Goal: Information Seeking & Learning: Understand process/instructions

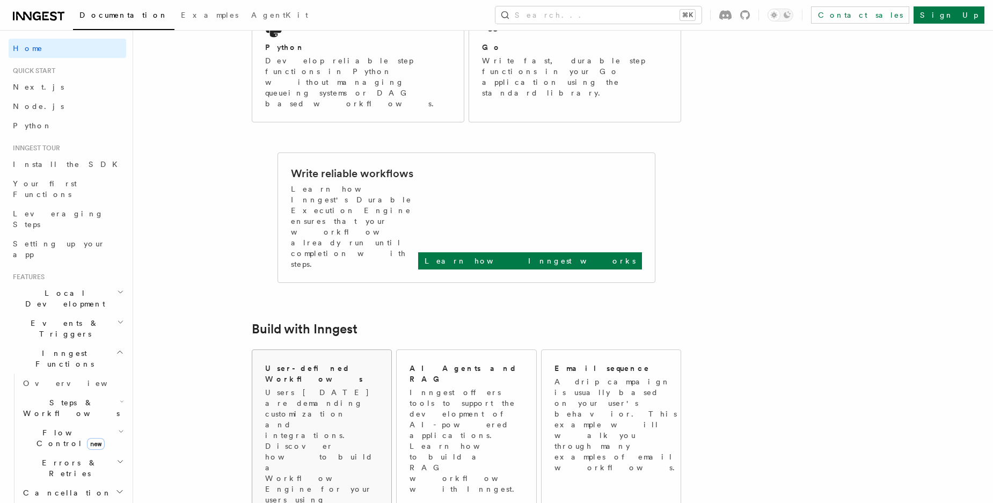
scroll to position [333, 0]
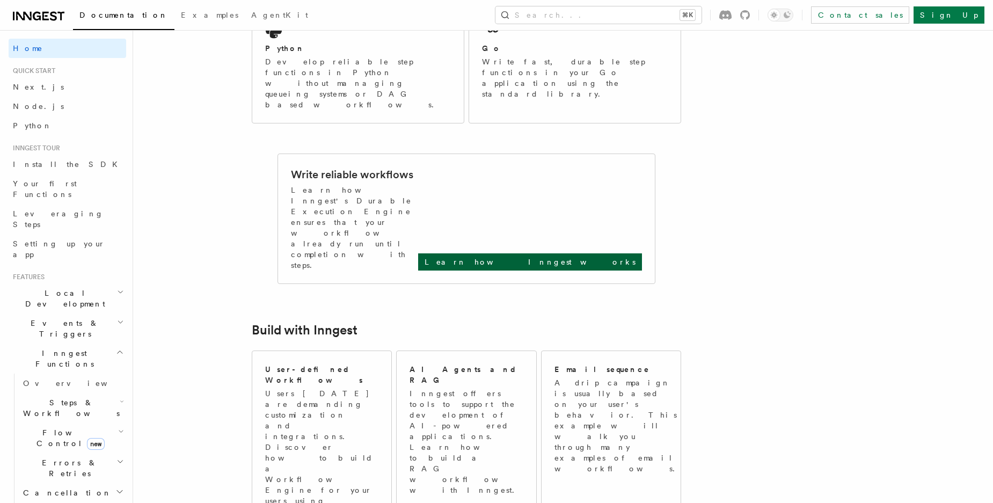
click at [562, 257] on p "Learn how Inngest works" at bounding box center [530, 262] width 211 height 11
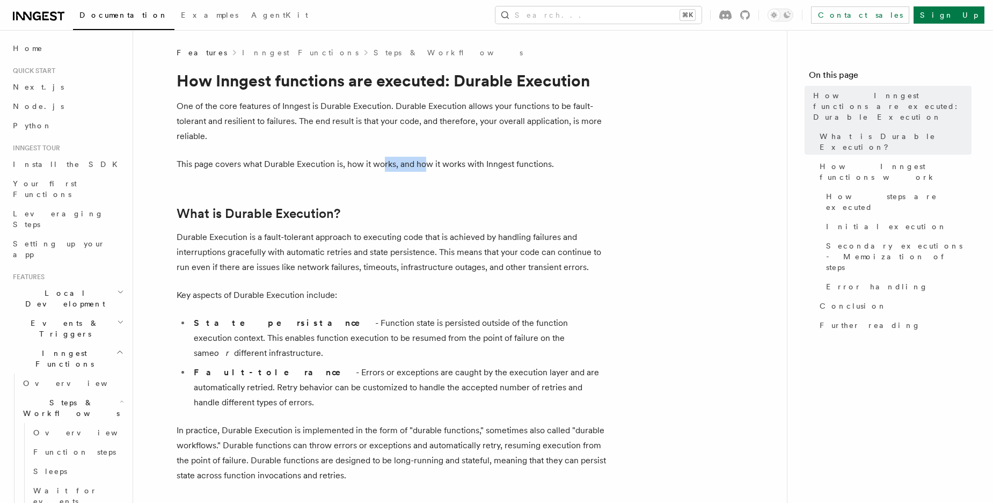
drag, startPoint x: 398, startPoint y: 159, endPoint x: 434, endPoint y: 158, distance: 36.0
click at [432, 158] on p "This page covers what Durable Execution is, how it works, and how it works with…" at bounding box center [392, 164] width 430 height 15
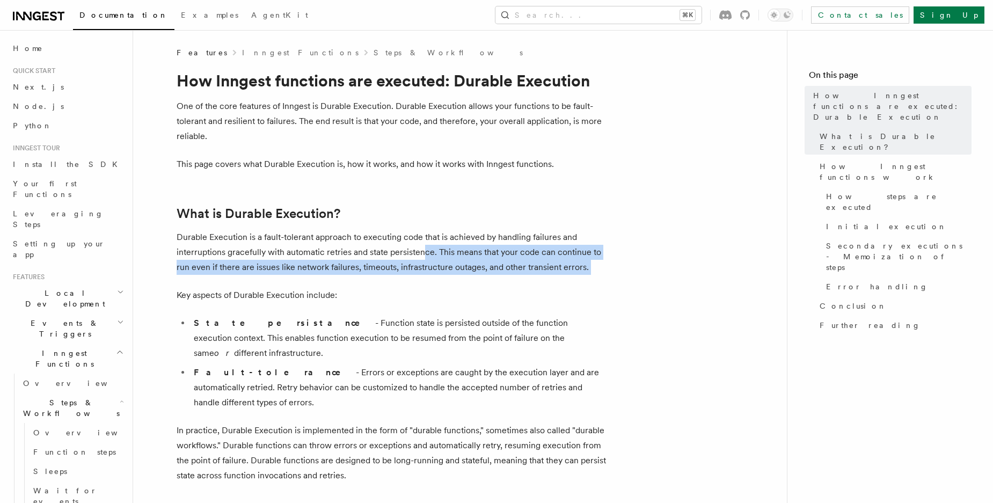
drag, startPoint x: 423, startPoint y: 250, endPoint x: 419, endPoint y: 279, distance: 29.8
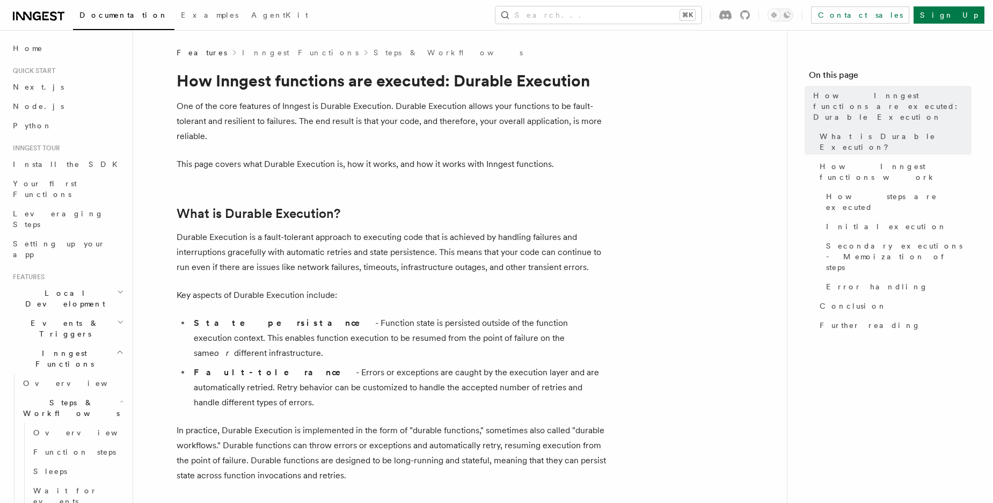
drag, startPoint x: 423, startPoint y: 265, endPoint x: 503, endPoint y: 260, distance: 80.1
click at [503, 260] on p "Durable Execution is a fault-tolerant approach to executing code that is achiev…" at bounding box center [392, 252] width 430 height 45
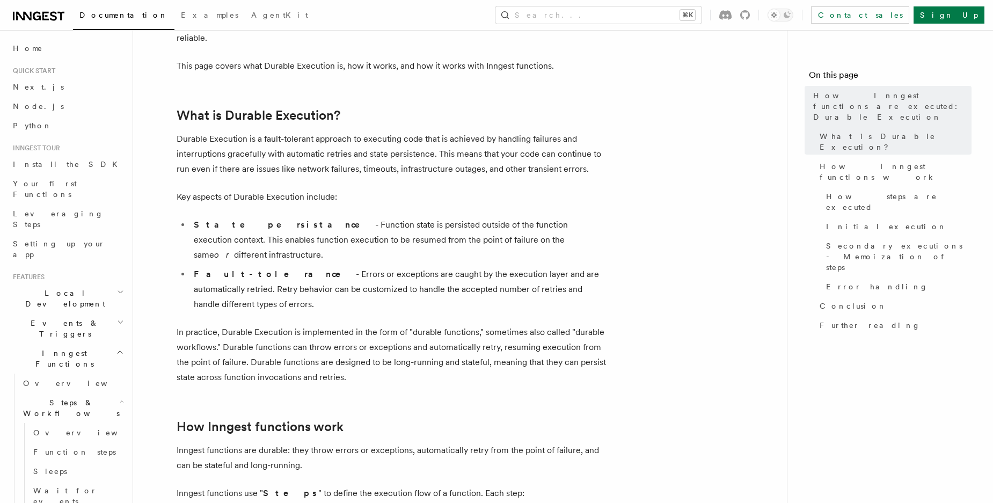
scroll to position [104, 0]
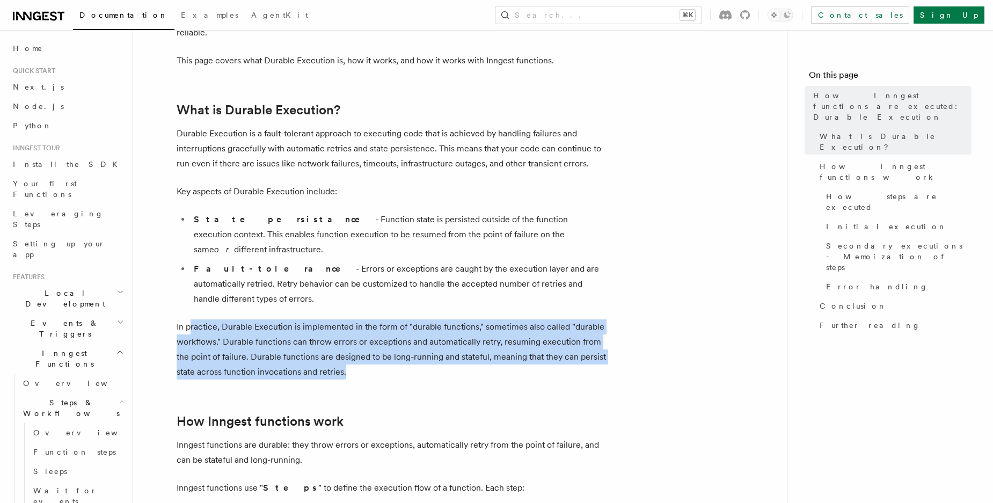
drag, startPoint x: 189, startPoint y: 295, endPoint x: 365, endPoint y: 338, distance: 181.3
click at [365, 338] on p "In practice, Durable Execution is implemented in the form of "durable functions…" at bounding box center [392, 349] width 430 height 60
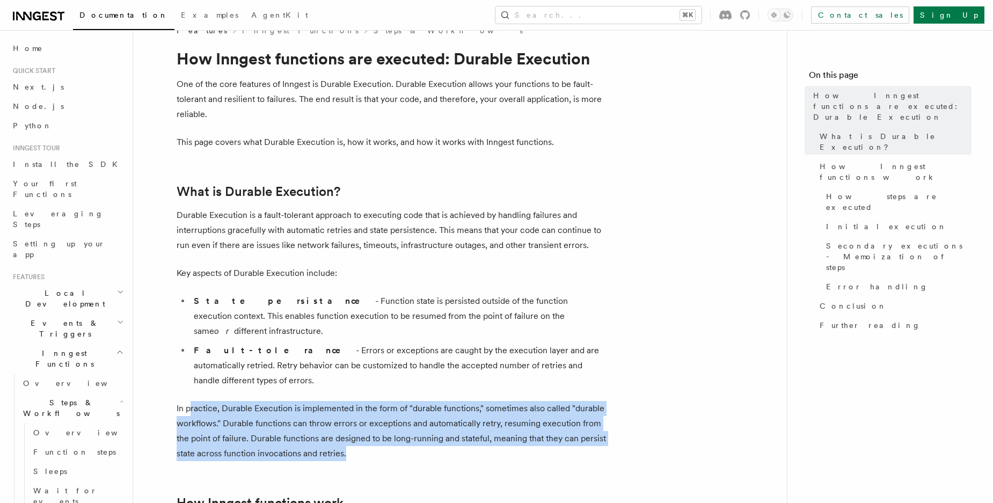
scroll to position [0, 0]
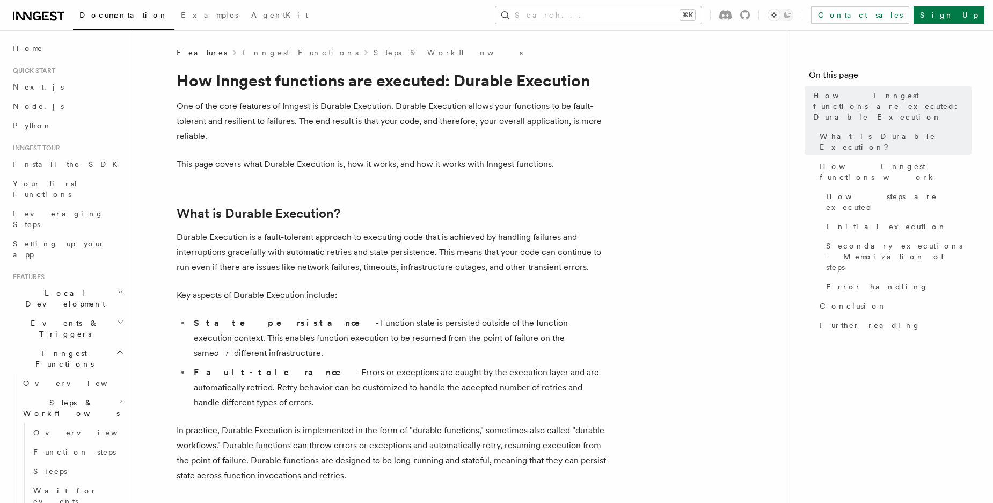
click at [414, 217] on h2 "What is Durable Execution?" at bounding box center [392, 213] width 430 height 15
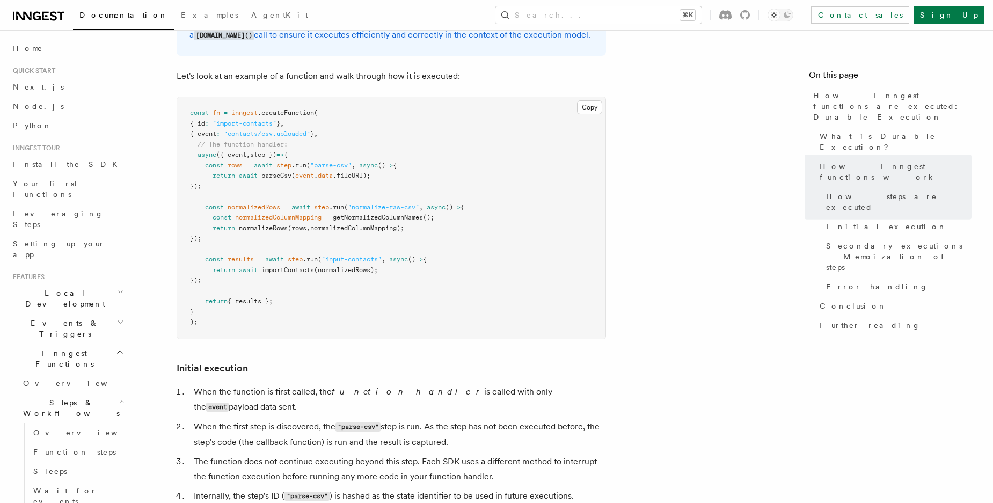
scroll to position [963, 0]
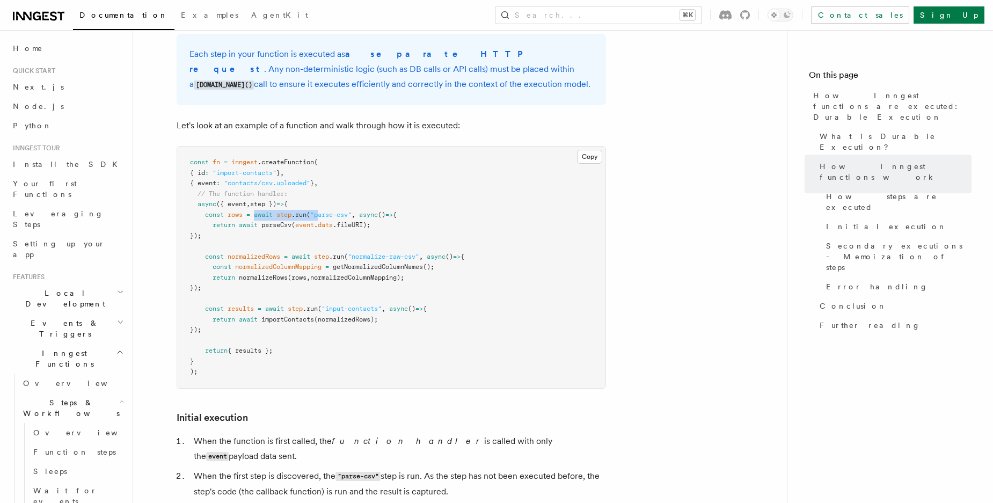
drag, startPoint x: 256, startPoint y: 183, endPoint x: 339, endPoint y: 181, distance: 83.2
click at [333, 211] on span "const rows = await step .run ( "parse-csv" , async () => {" at bounding box center [293, 215] width 207 height 8
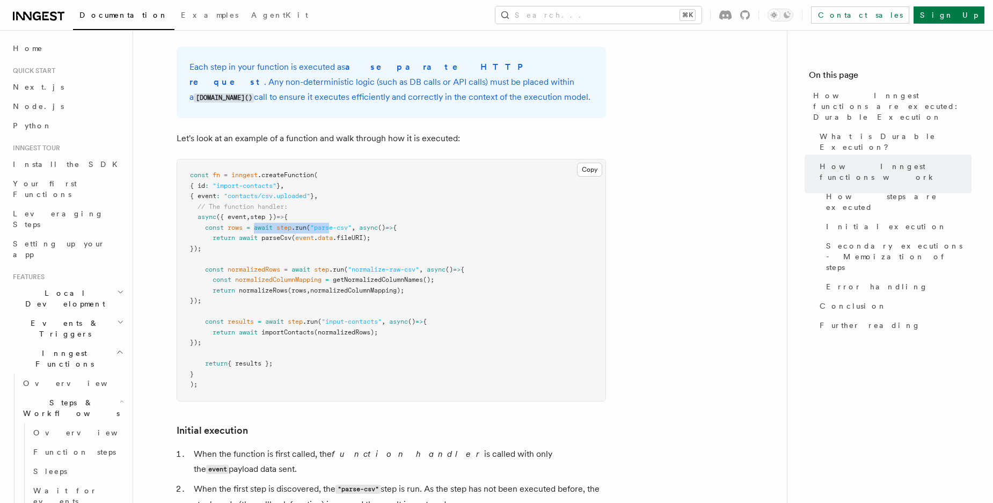
scroll to position [950, 0]
click at [253, 223] on span at bounding box center [252, 227] width 4 height 8
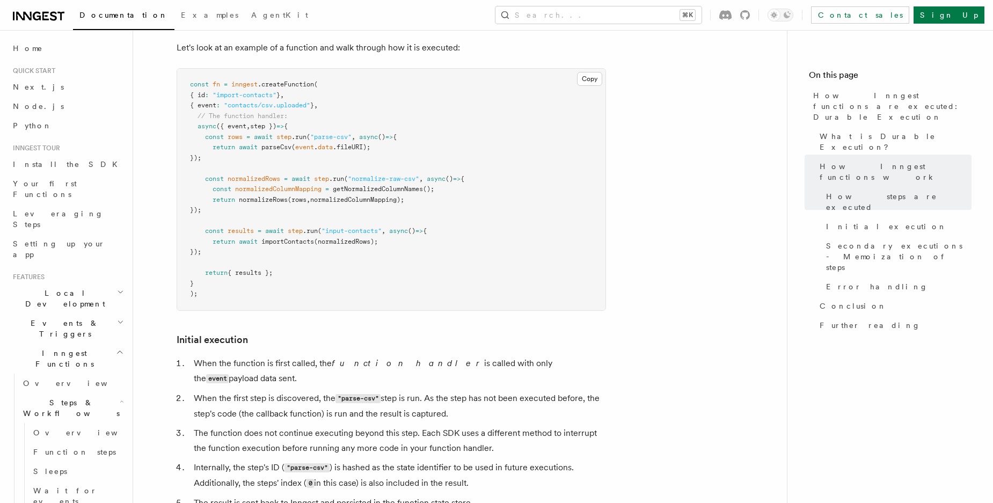
scroll to position [1103, 0]
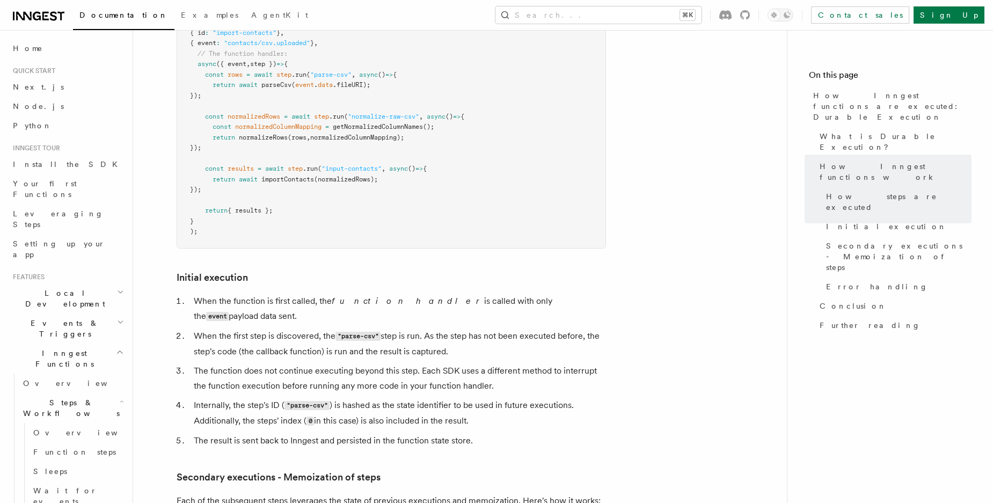
click at [296, 364] on li "The function does not continue executing beyond this step. Each SDK uses a diff…" at bounding box center [399, 379] width 416 height 30
click at [245, 317] on ol "When the function is first called, the function handler is called with only the…" at bounding box center [392, 371] width 430 height 155
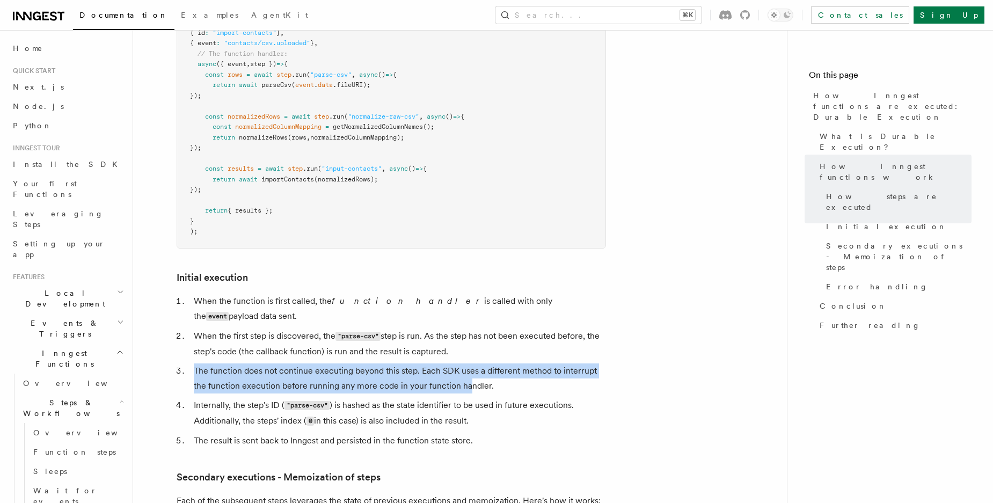
drag, startPoint x: 342, startPoint y: 316, endPoint x: 471, endPoint y: 342, distance: 132.1
click at [470, 341] on ol "When the function is first called, the function handler is called with only the…" at bounding box center [392, 371] width 430 height 155
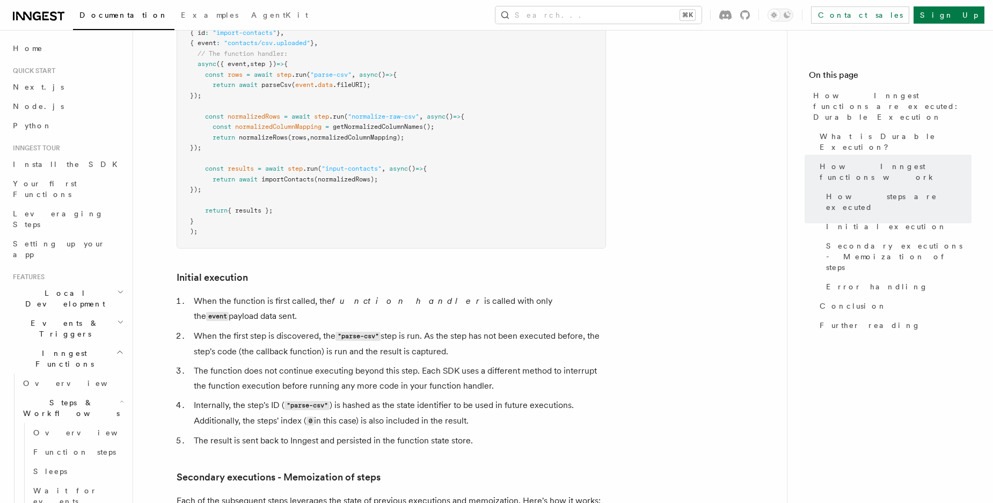
click at [221, 364] on li "The function does not continue executing beyond this step. Each SDK uses a diff…" at bounding box center [399, 379] width 416 height 30
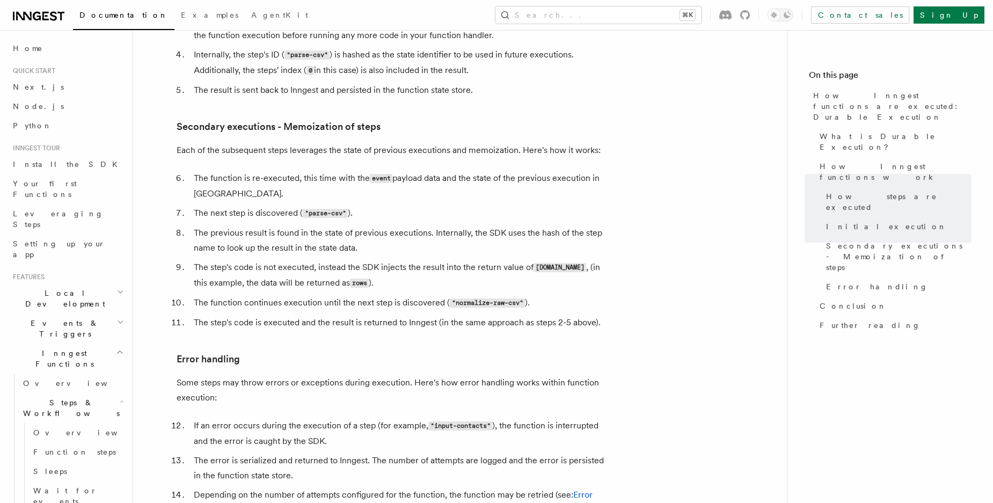
scroll to position [1451, 0]
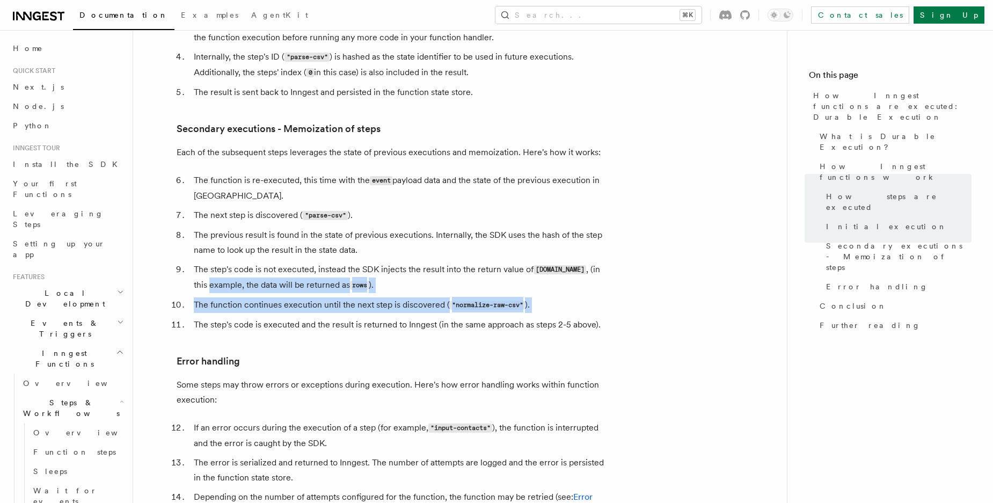
drag, startPoint x: 195, startPoint y: 246, endPoint x: 291, endPoint y: 271, distance: 98.7
click at [290, 271] on ol "The function is re-executed, this time with the event payload data and the stat…" at bounding box center [392, 252] width 430 height 159
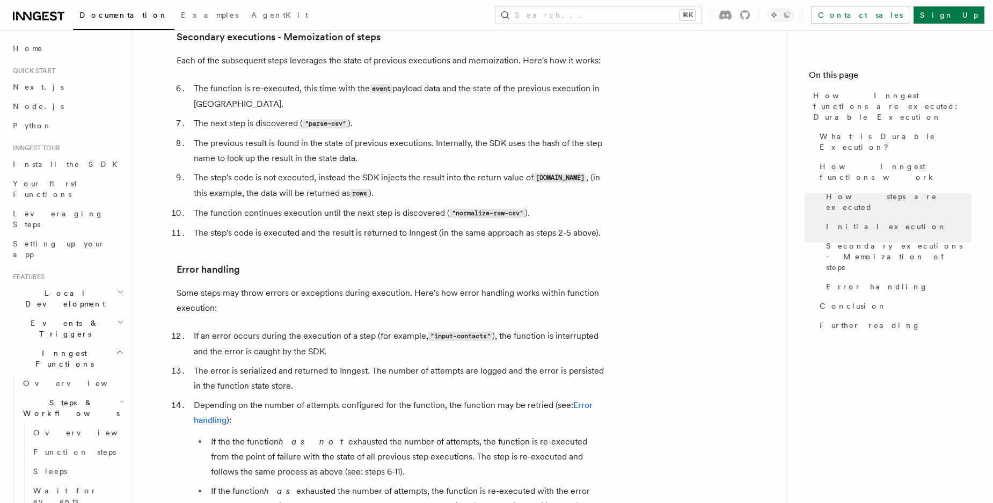
scroll to position [1552, 0]
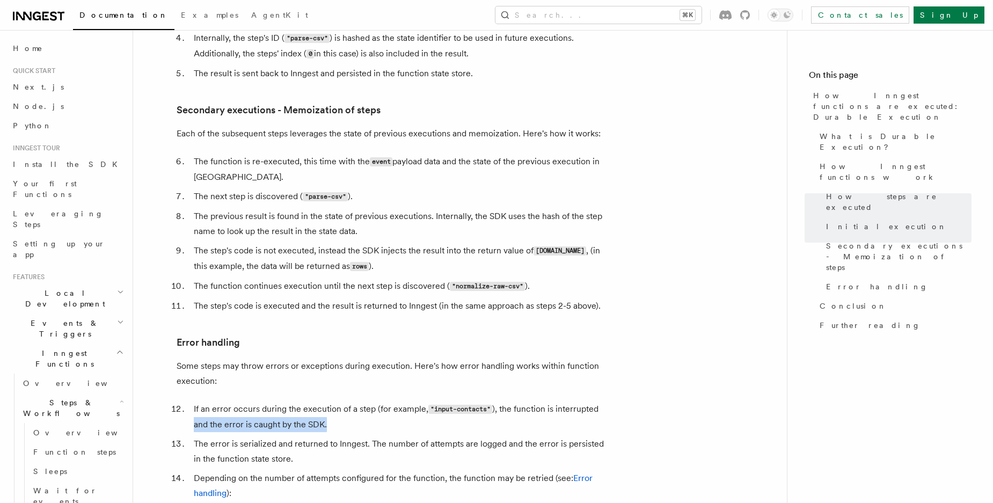
scroll to position [1386, 0]
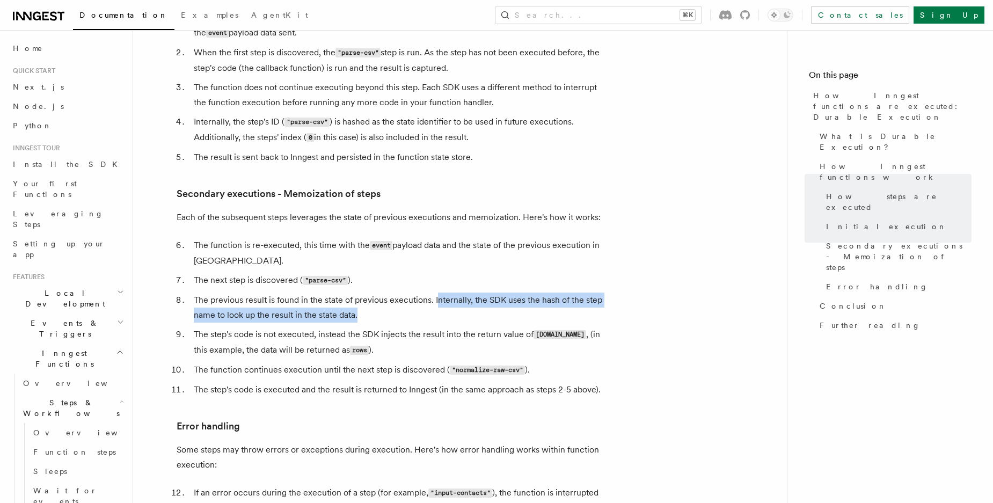
drag, startPoint x: 454, startPoint y: 253, endPoint x: 516, endPoint y: 264, distance: 62.6
click at [516, 293] on li "The previous result is found in the state of previous executions. Internally, t…" at bounding box center [399, 308] width 416 height 30
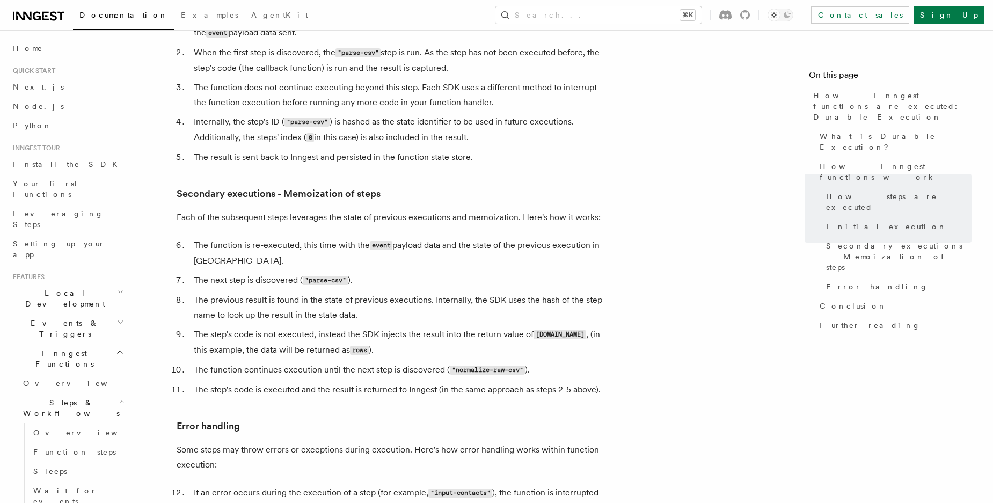
click at [529, 327] on li "The step's code is not executed, instead the SDK injects the result into the re…" at bounding box center [399, 342] width 416 height 31
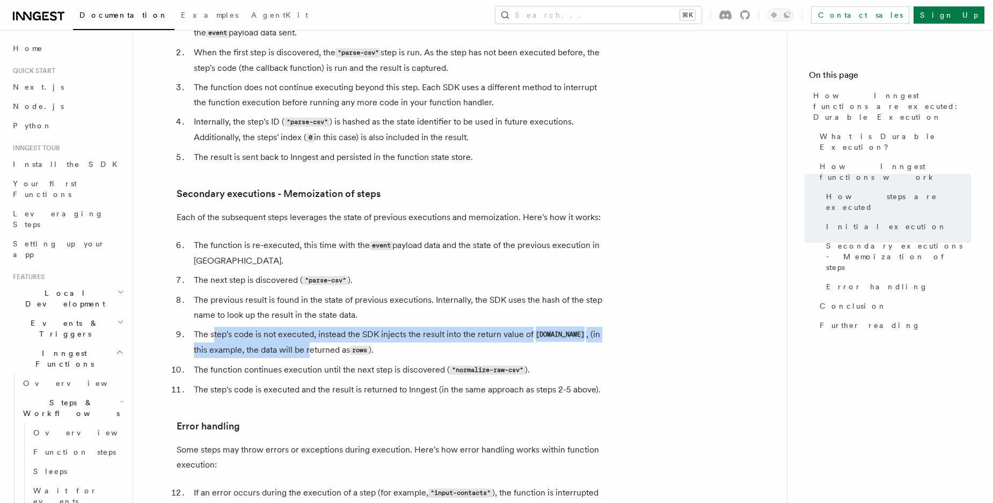
drag, startPoint x: 223, startPoint y: 289, endPoint x: 292, endPoint y: 309, distance: 71.2
click at [292, 327] on li "The step's code is not executed, instead the SDK injects the result into the re…" at bounding box center [399, 342] width 416 height 31
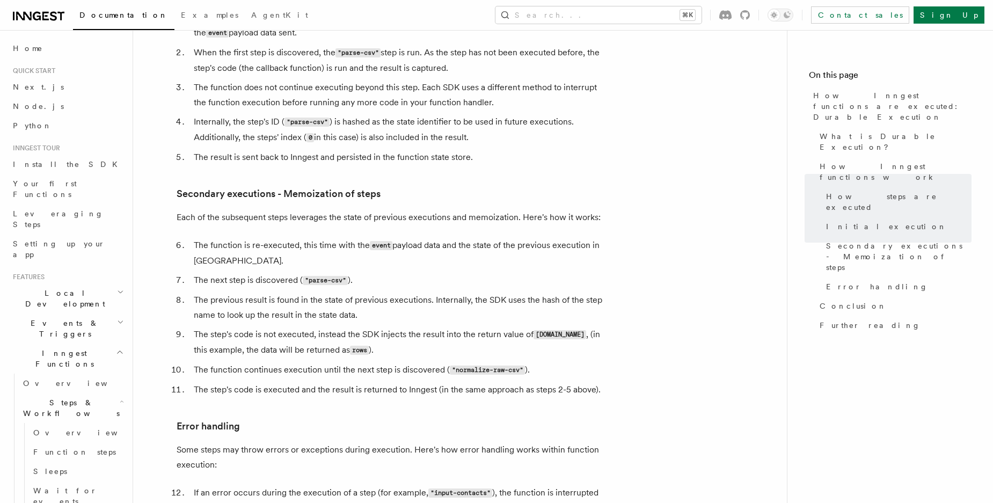
click at [405, 327] on li "The step's code is not executed, instead the SDK injects the result into the re…" at bounding box center [399, 342] width 416 height 31
click at [379, 327] on li "The step's code is not executed, instead the SDK injects the result into the re…" at bounding box center [399, 342] width 416 height 31
drag, startPoint x: 245, startPoint y: 306, endPoint x: 353, endPoint y: 308, distance: 108.0
click at [353, 327] on li "The step's code is not executed, instead the SDK injects the result into the re…" at bounding box center [399, 342] width 416 height 31
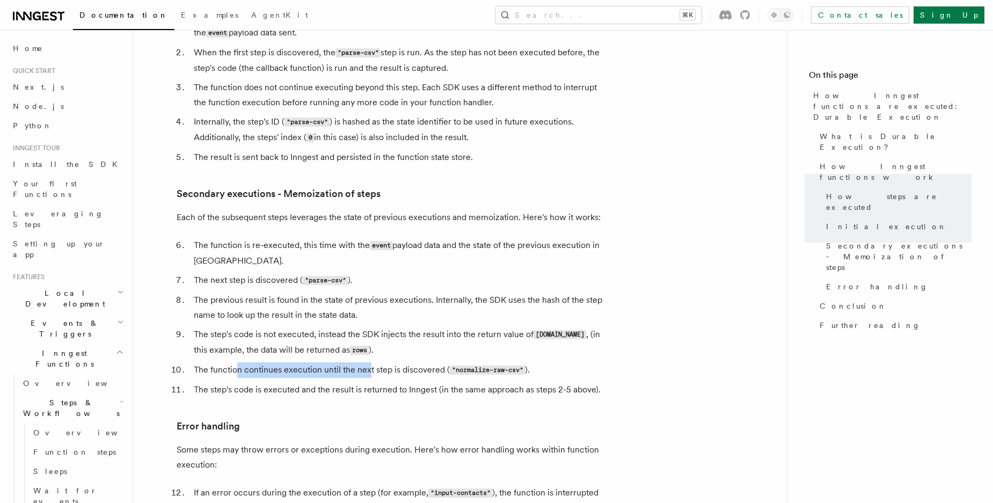
drag, startPoint x: 235, startPoint y: 328, endPoint x: 370, endPoint y: 325, distance: 134.8
click at [370, 362] on li "The function continues execution until the next step is discovered ( "normalize…" at bounding box center [399, 370] width 416 height 16
click at [310, 382] on li "The step's code is executed and the result is returned to Inngest (in the same …" at bounding box center [399, 389] width 416 height 15
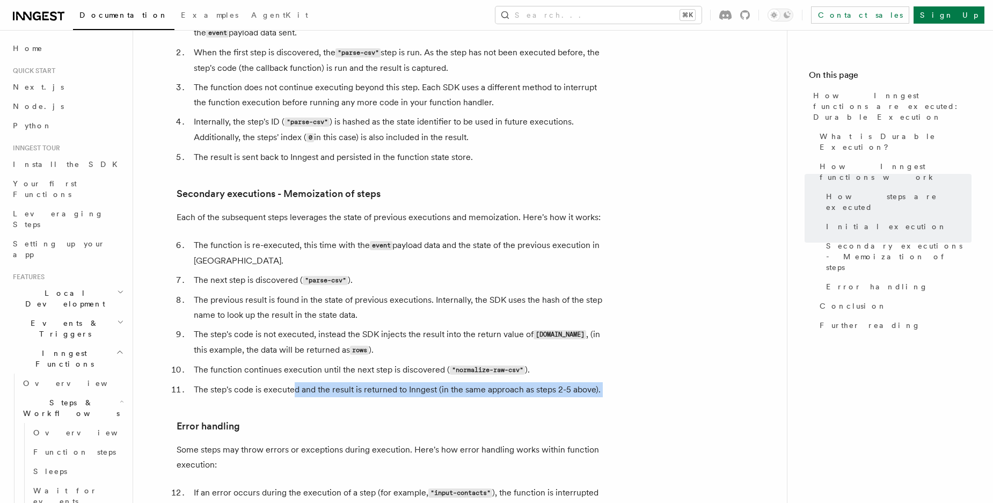
drag, startPoint x: 295, startPoint y: 347, endPoint x: 380, endPoint y: 361, distance: 85.4
click at [298, 382] on li "The step's code is executed and the result is returned to Inngest (in the same …" at bounding box center [399, 389] width 416 height 15
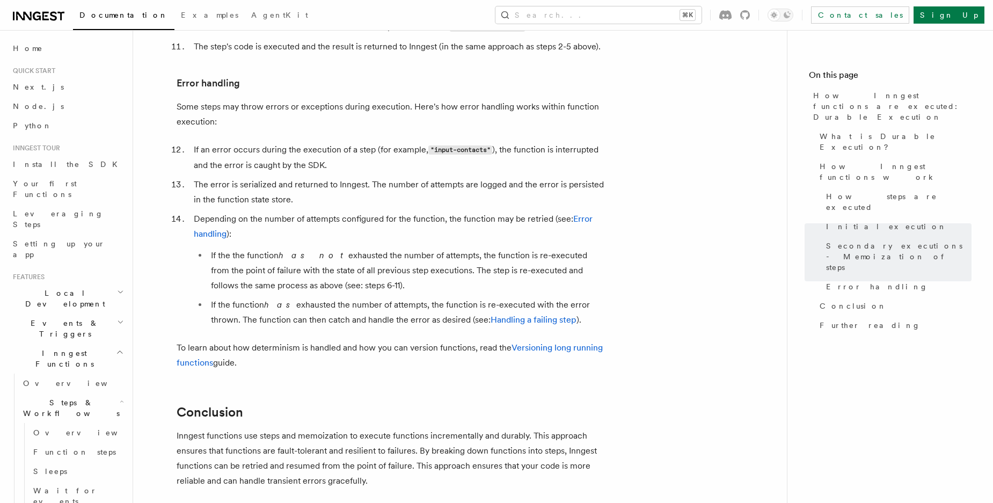
scroll to position [1925, 0]
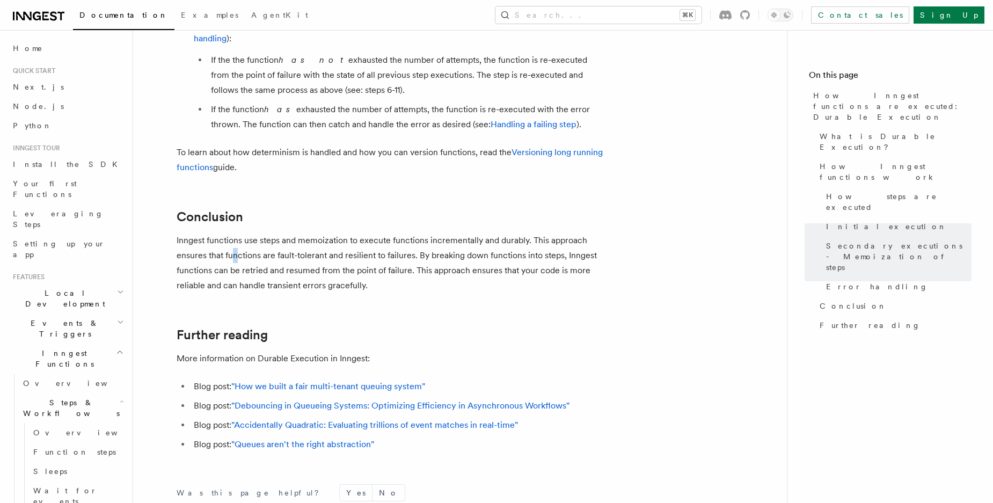
click at [234, 233] on p "Inngest functions use steps and memoization to execute functions incrementally …" at bounding box center [392, 263] width 430 height 60
click at [244, 233] on p "Inngest functions use steps and memoization to execute functions incrementally …" at bounding box center [392, 263] width 430 height 60
click at [352, 233] on p "Inngest functions use steps and memoization to execute functions incrementally …" at bounding box center [392, 263] width 430 height 60
click at [341, 237] on p "Inngest functions use steps and memoization to execute functions incrementally …" at bounding box center [392, 263] width 430 height 60
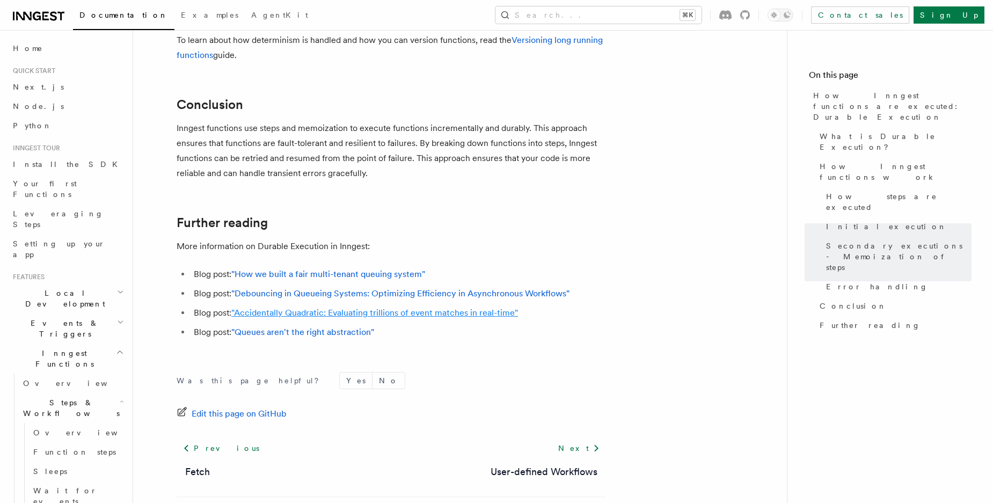
scroll to position [2040, 0]
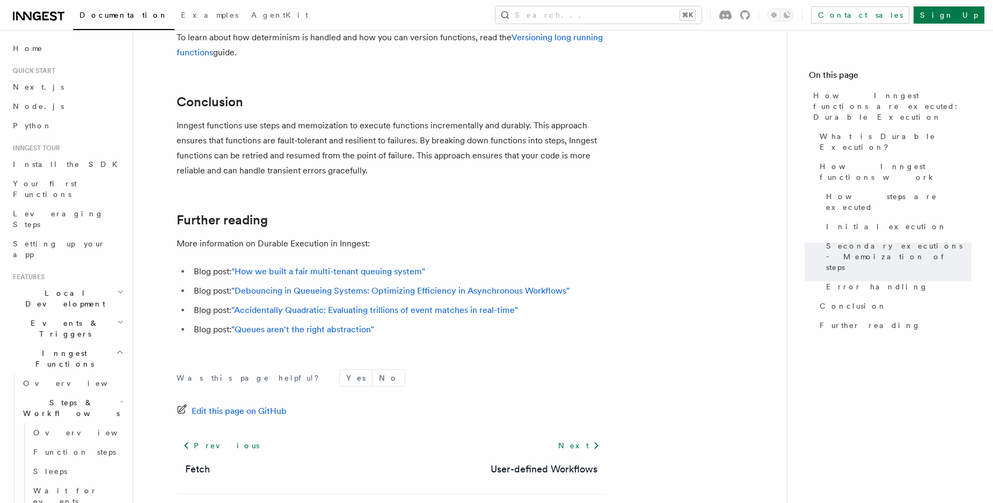
click at [487, 404] on div "Edit this page on GitHub" at bounding box center [392, 411] width 430 height 15
click at [583, 436] on link "Next" at bounding box center [579, 445] width 54 height 19
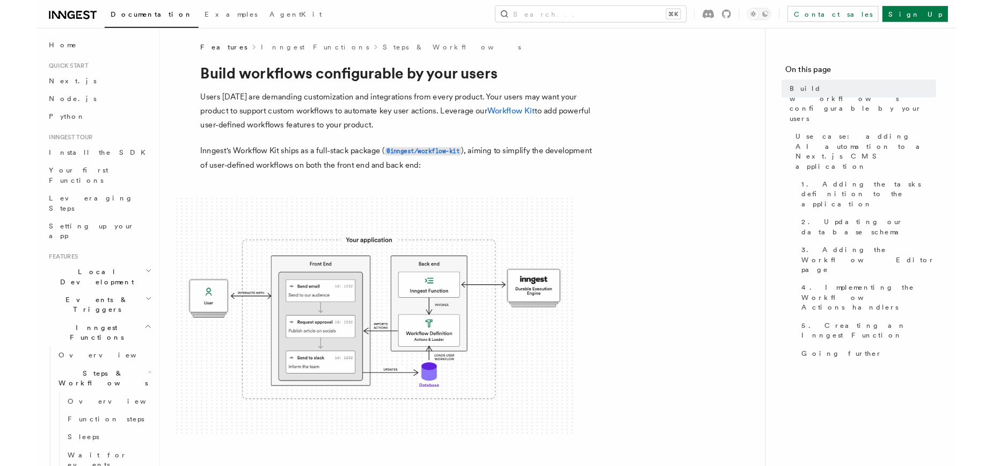
scroll to position [2, 0]
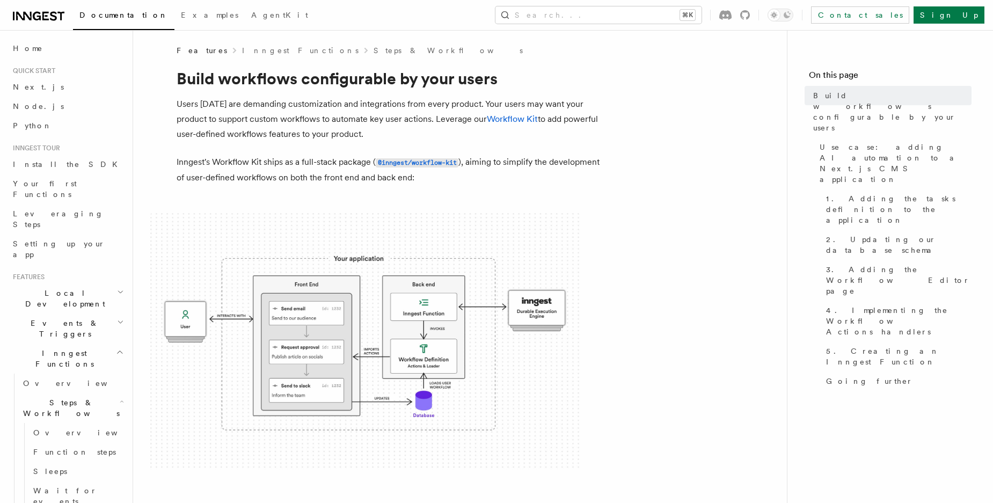
click at [708, 328] on span at bounding box center [460, 341] width 620 height 257
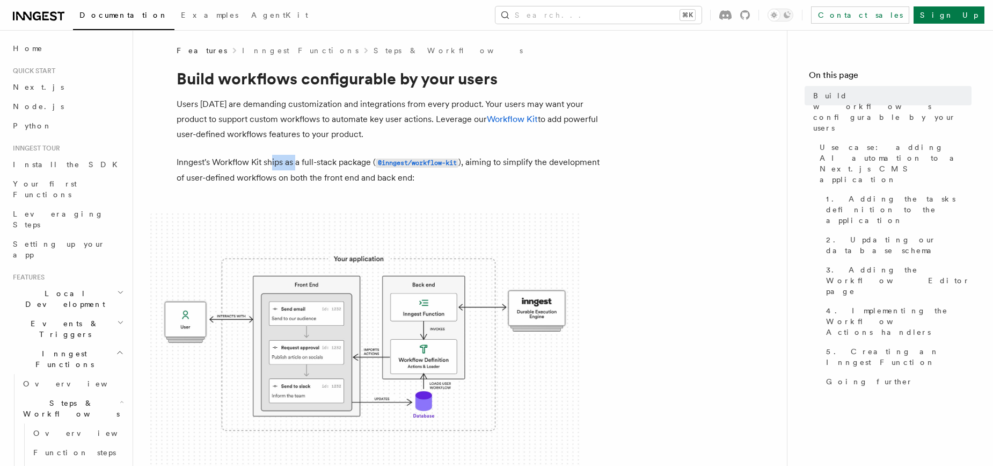
drag, startPoint x: 273, startPoint y: 162, endPoint x: 300, endPoint y: 163, distance: 26.9
click at [298, 162] on p "Inngest's Workflow Kit ships as a full-stack package ( @inngest/workflow-kit ),…" at bounding box center [392, 170] width 430 height 31
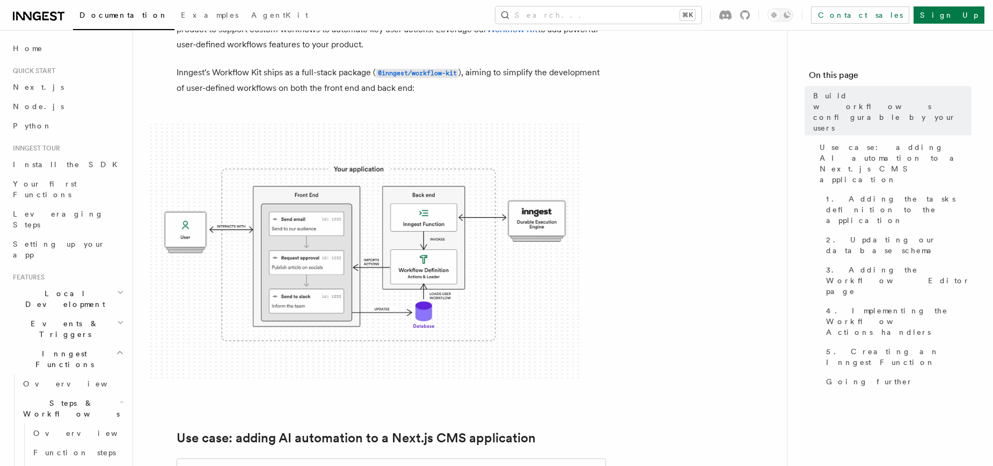
scroll to position [0, 0]
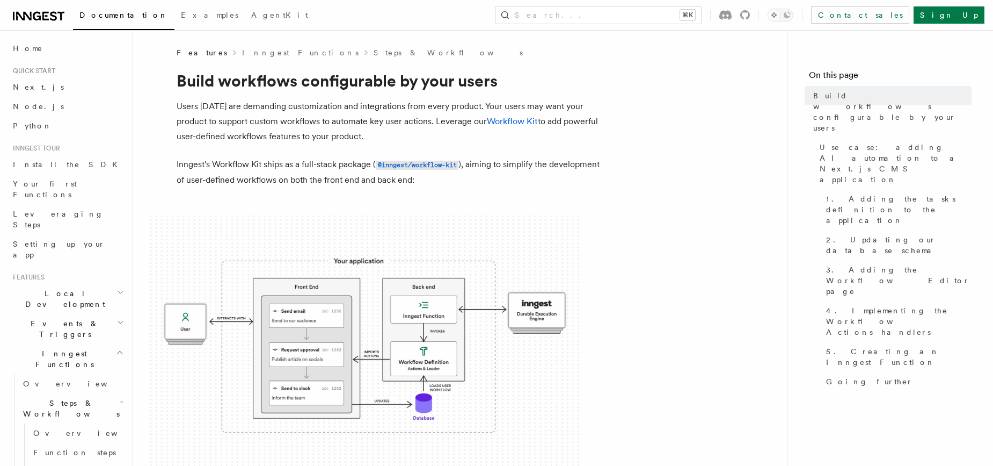
drag, startPoint x: 227, startPoint y: 100, endPoint x: 411, endPoint y: 140, distance: 188.3
click at [411, 140] on p "Users today are demanding customization and integrations from every product. Yo…" at bounding box center [392, 121] width 430 height 45
drag, startPoint x: 242, startPoint y: 128, endPoint x: 376, endPoint y: 129, distance: 134.2
click at [376, 129] on p "Users today are demanding customization and integrations from every product. Yo…" at bounding box center [392, 121] width 430 height 45
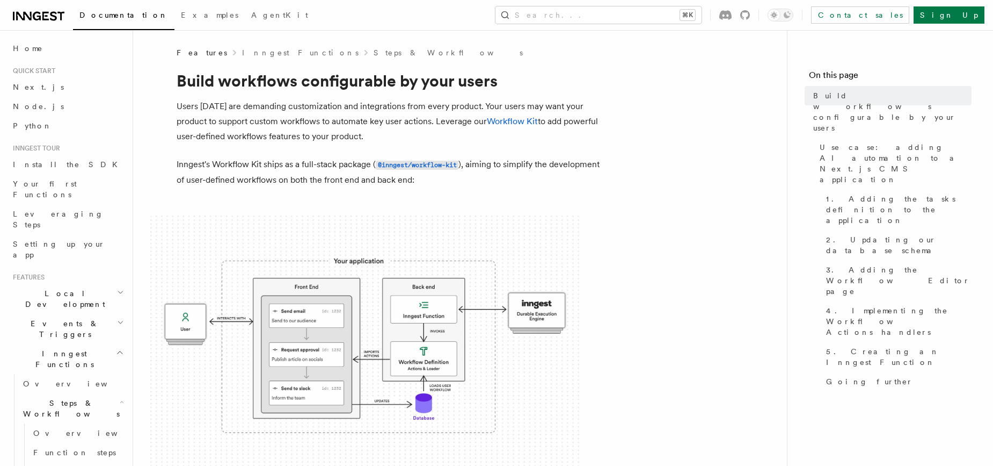
click at [367, 131] on p "Users today are demanding customization and integrations from every product. Yo…" at bounding box center [392, 121] width 430 height 45
drag, startPoint x: 352, startPoint y: 124, endPoint x: 397, endPoint y: 121, distance: 45.2
click at [397, 121] on p "Users today are demanding customization and integrations from every product. Yo…" at bounding box center [392, 121] width 430 height 45
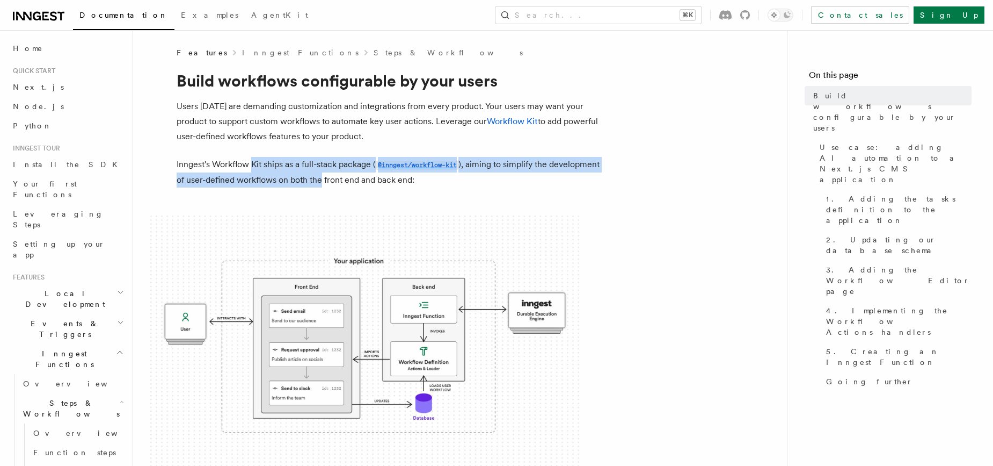
drag, startPoint x: 261, startPoint y: 168, endPoint x: 343, endPoint y: 190, distance: 83.9
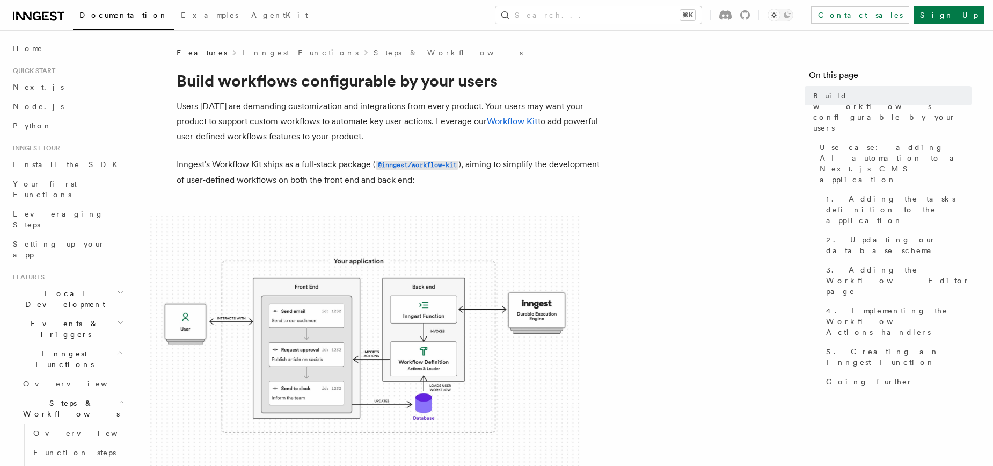
click at [412, 168] on code "@inngest/workflow-kit" at bounding box center [417, 165] width 83 height 9
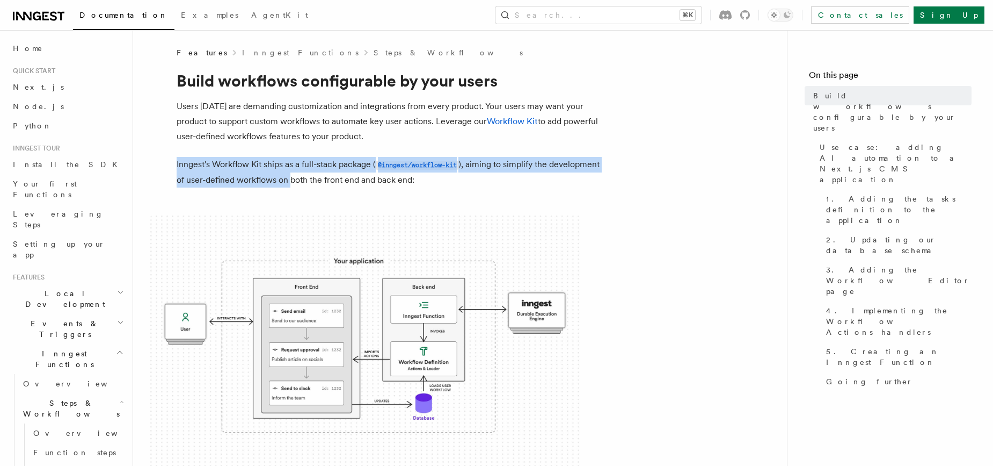
drag, startPoint x: 182, startPoint y: 163, endPoint x: 304, endPoint y: 176, distance: 122.6
click at [304, 176] on p "Inngest's Workflow Kit ships as a full-stack package ( @inngest/workflow-kit ),…" at bounding box center [392, 172] width 430 height 31
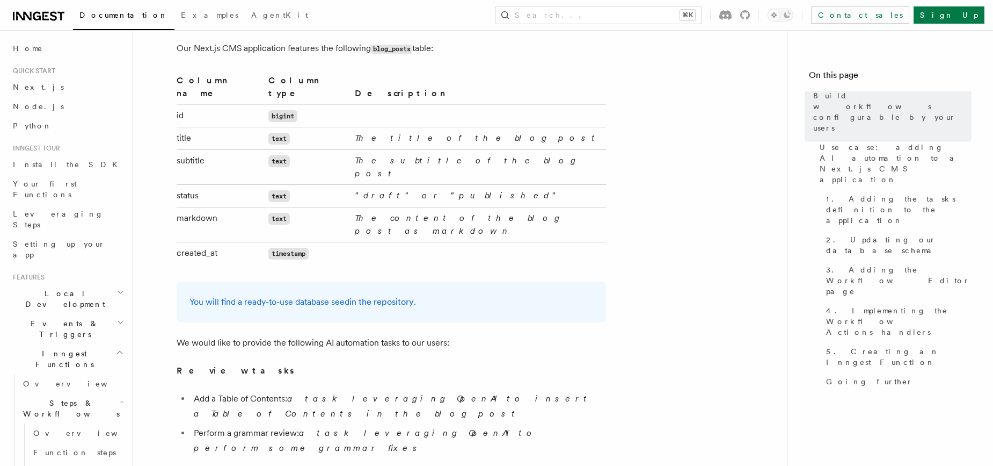
scroll to position [767, 0]
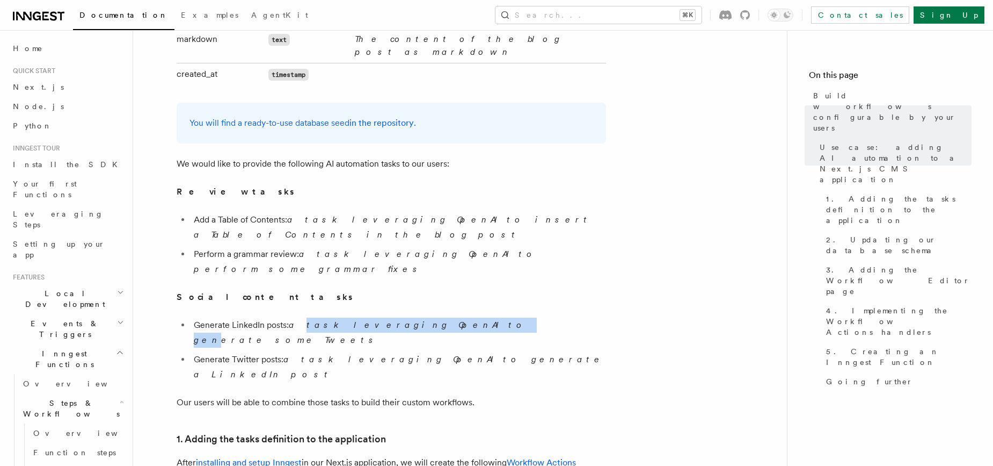
drag, startPoint x: 301, startPoint y: 246, endPoint x: 415, endPoint y: 246, distance: 113.8
click at [415, 319] on em "a task leveraging OpenAI to generate some Tweets" at bounding box center [361, 331] width 335 height 25
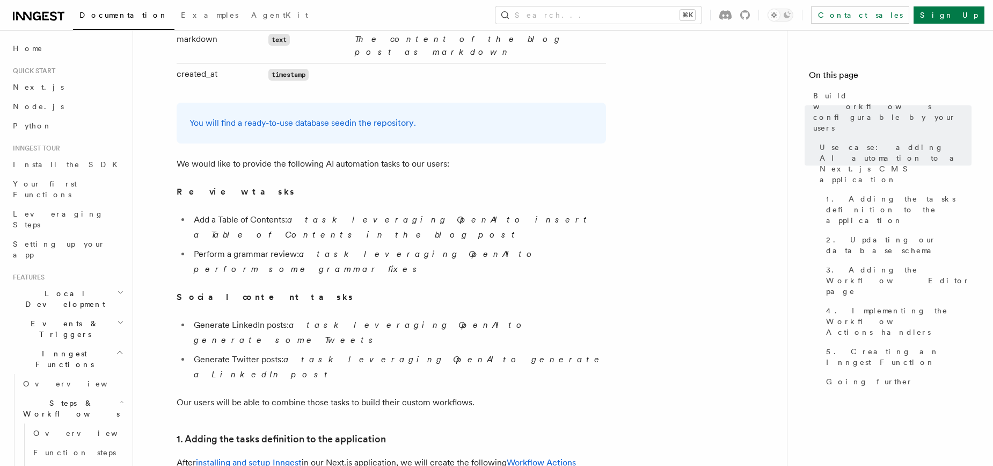
click at [439, 352] on li "Generate Twitter posts: a task leveraging OpenAI to generate a LinkedIn post" at bounding box center [399, 367] width 416 height 30
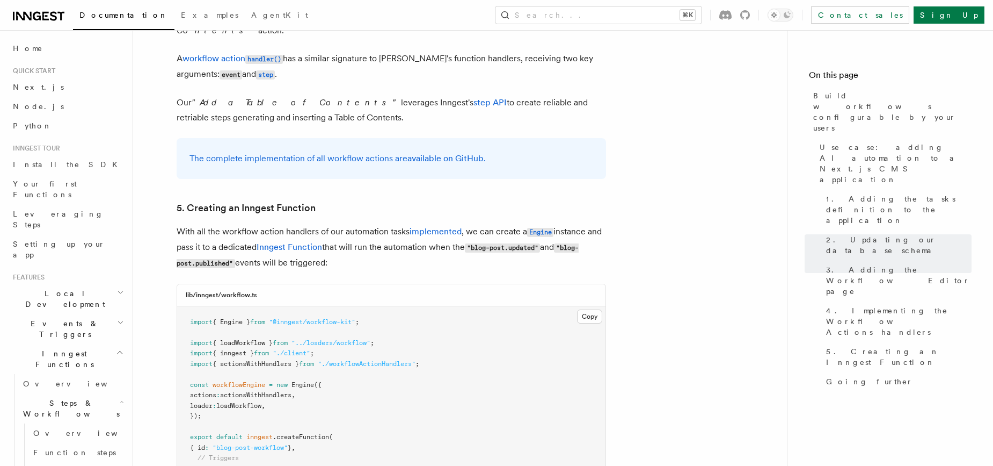
scroll to position [4726, 0]
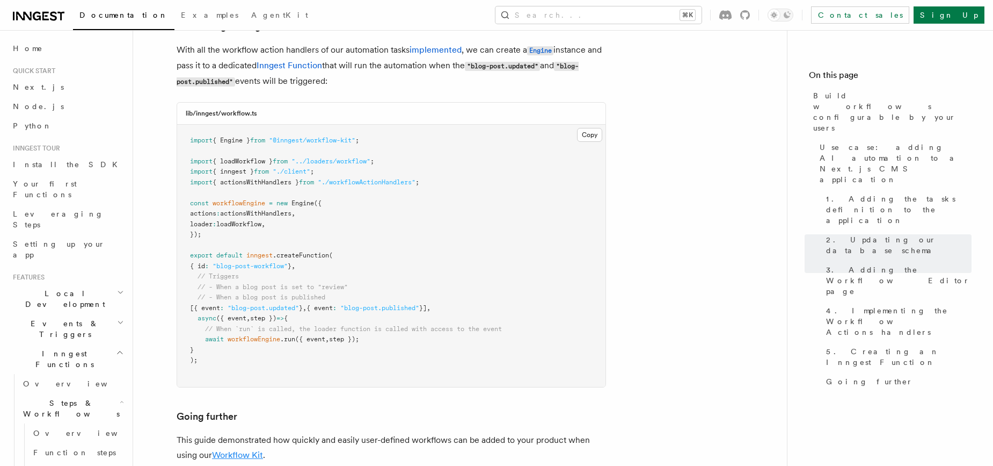
click at [244, 449] on link "Workflow Kit" at bounding box center [237, 454] width 51 height 10
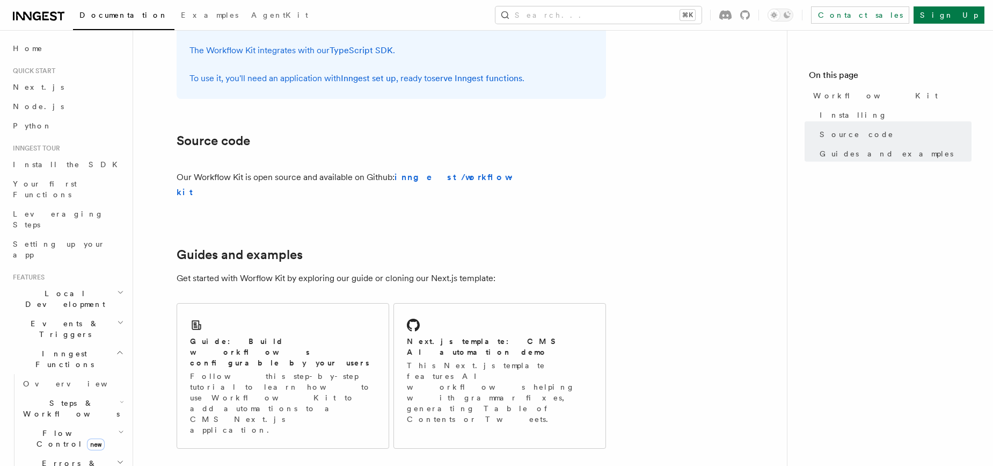
scroll to position [214, 0]
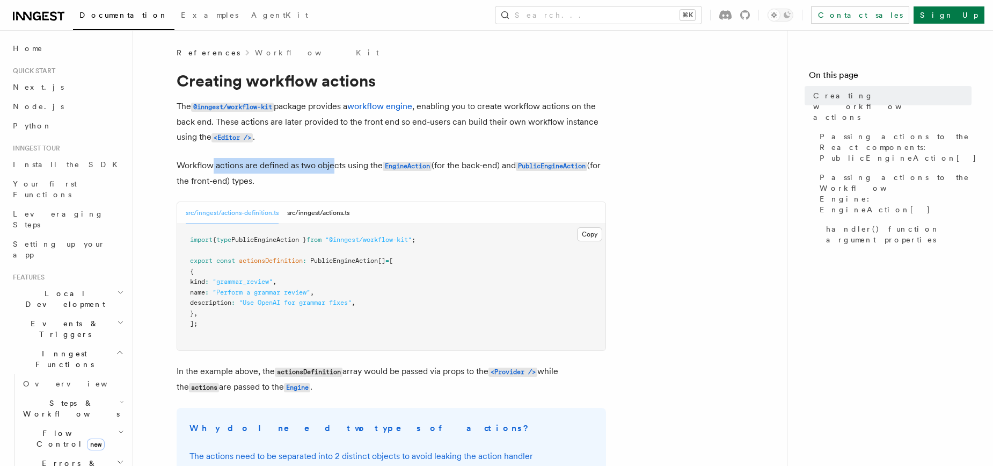
drag, startPoint x: 214, startPoint y: 160, endPoint x: 335, endPoint y: 167, distance: 120.5
click at [335, 168] on p "Workflow actions are defined as two objects using the EngineAction (for the bac…" at bounding box center [392, 173] width 430 height 31
click at [316, 183] on p "Workflow actions are defined as two objects using the EngineAction (for the bac…" at bounding box center [392, 173] width 430 height 31
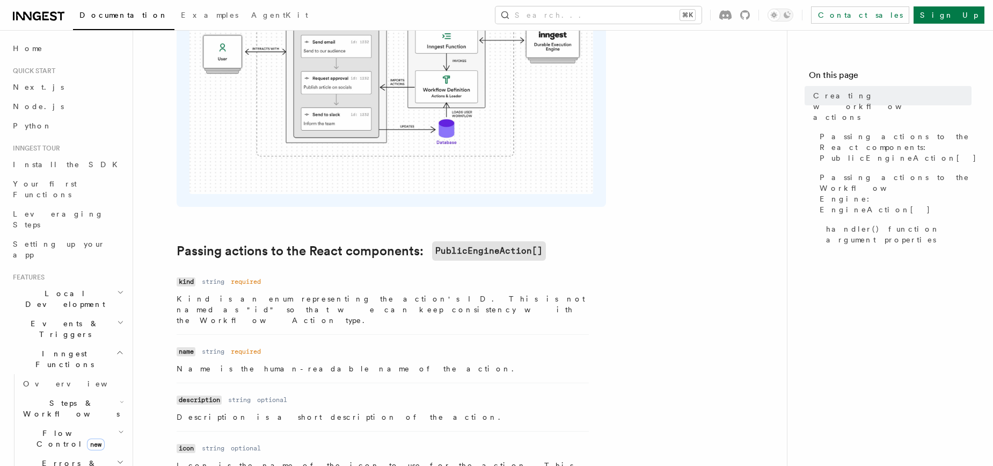
scroll to position [953, 0]
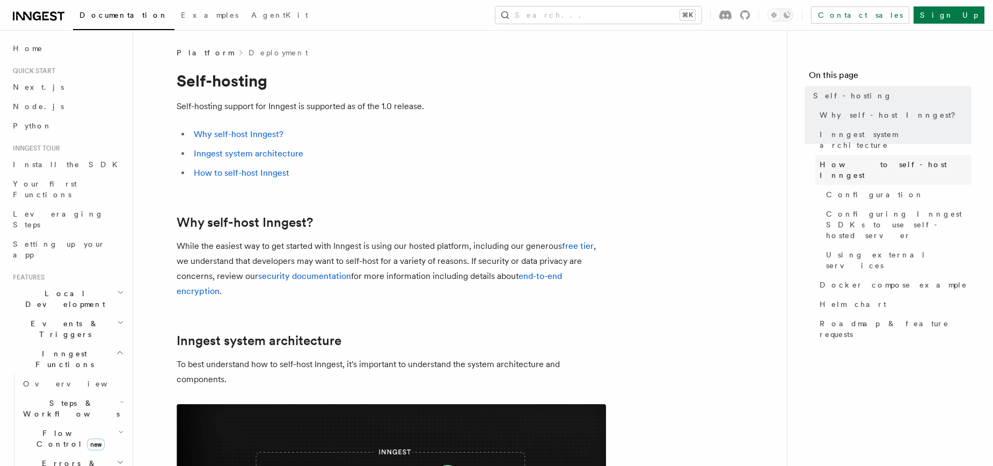
click at [840, 159] on span "How to self-host Inngest" at bounding box center [896, 169] width 152 height 21
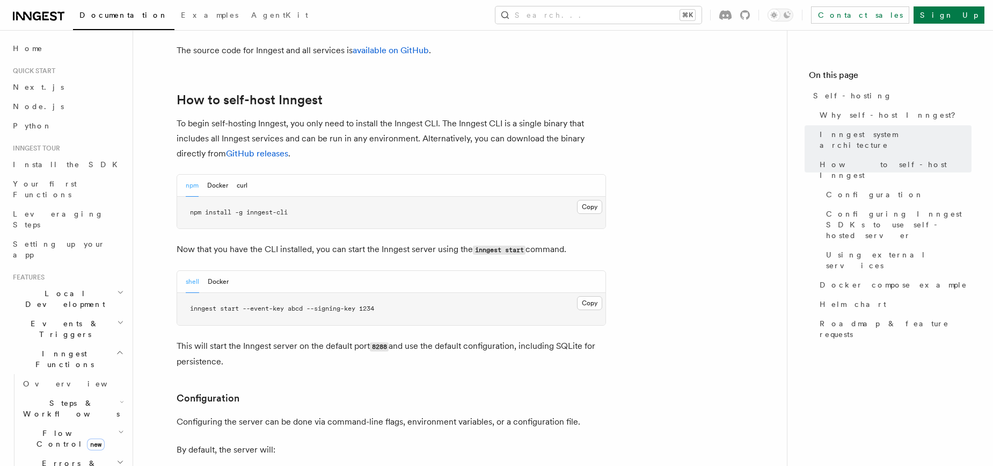
scroll to position [1044, 0]
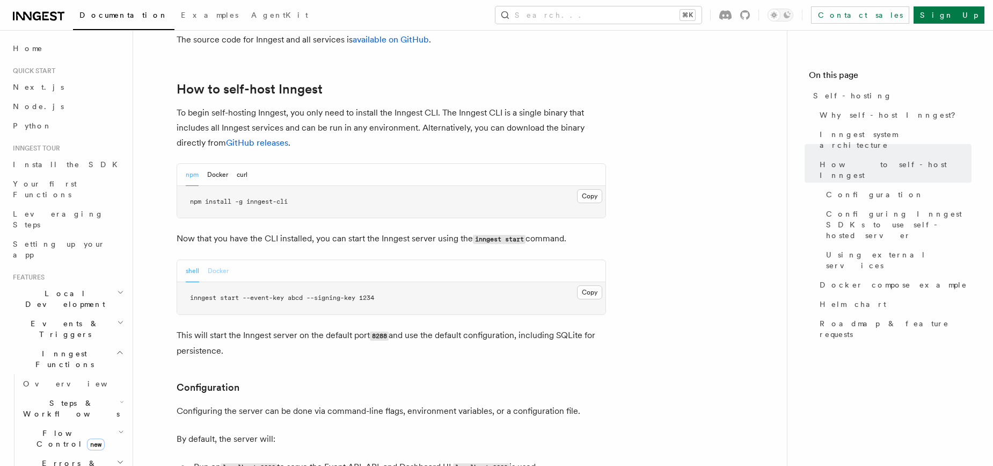
click at [217, 260] on button "Docker" at bounding box center [218, 271] width 21 height 22
click at [220, 164] on button "Docker" at bounding box center [217, 175] width 21 height 22
click at [193, 164] on button "npm" at bounding box center [192, 175] width 13 height 22
click at [216, 164] on button "Docker" at bounding box center [217, 175] width 21 height 22
click at [192, 164] on button "npm" at bounding box center [192, 175] width 13 height 22
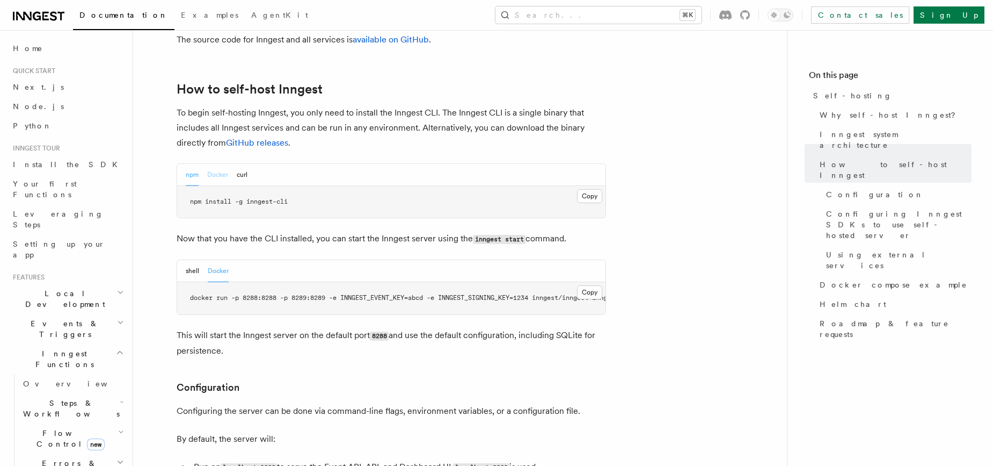
click at [214, 164] on button "Docker" at bounding box center [217, 175] width 21 height 22
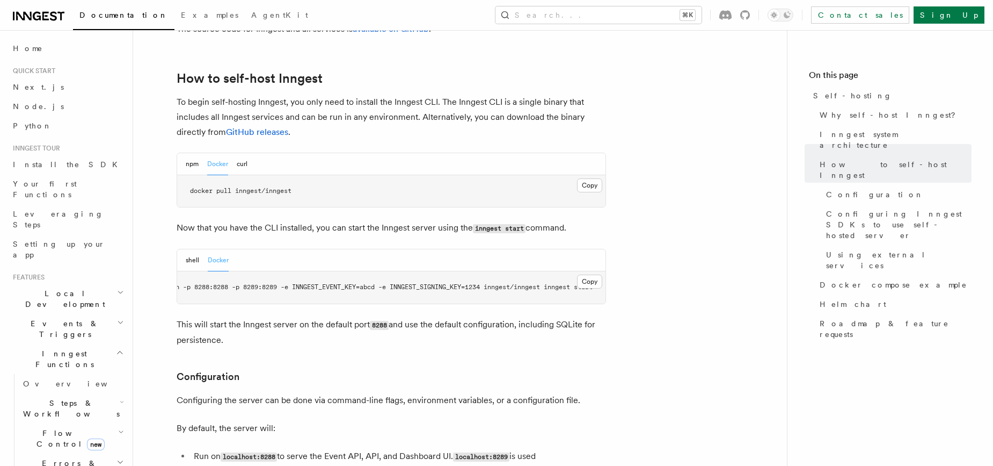
scroll to position [1060, 0]
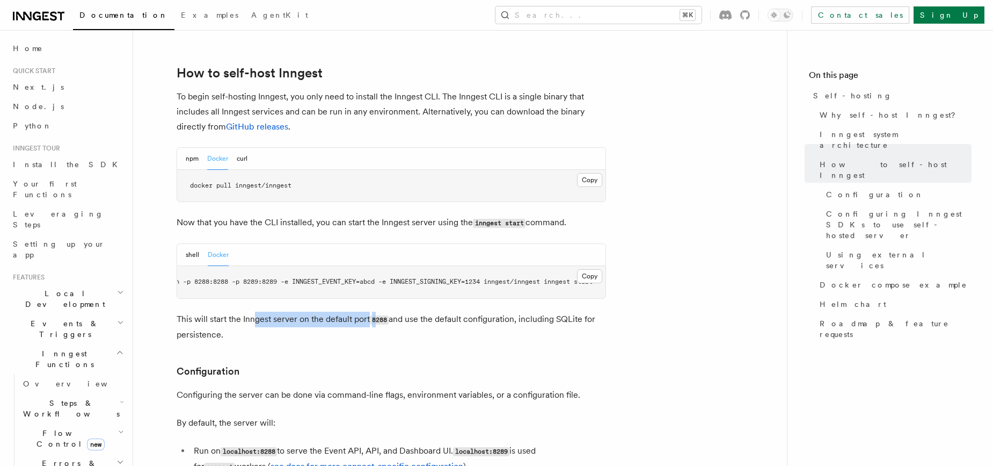
drag, startPoint x: 282, startPoint y: 289, endPoint x: 381, endPoint y: 290, distance: 99.3
click at [381, 311] on p "This will start the Inngest server on the default port 8288 and use the default…" at bounding box center [392, 326] width 430 height 31
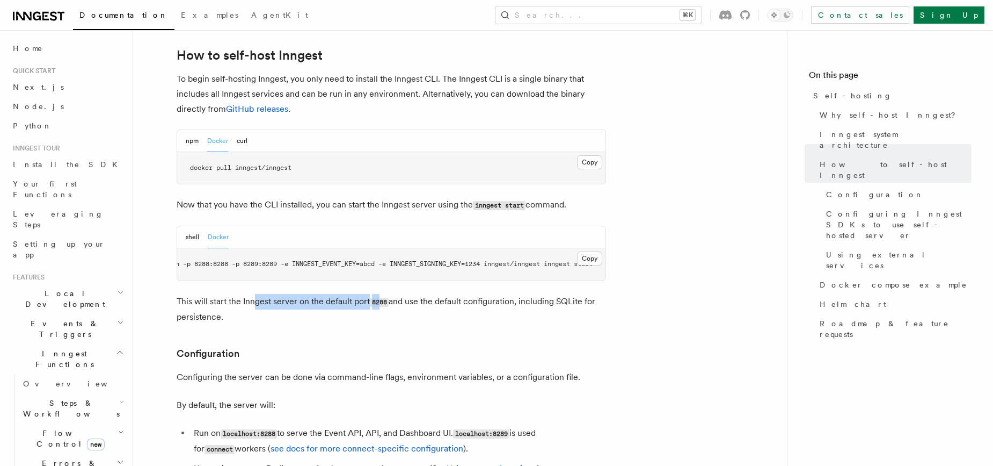
scroll to position [1099, 0]
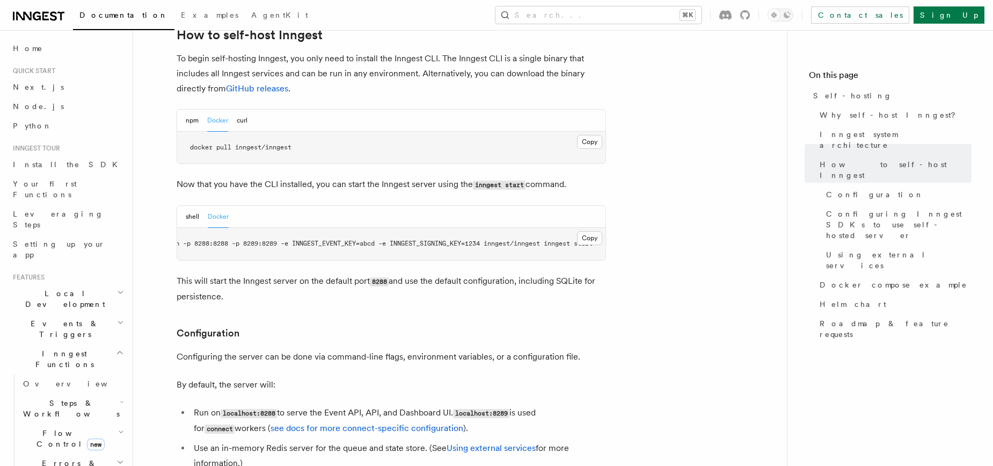
drag, startPoint x: 337, startPoint y: 336, endPoint x: 391, endPoint y: 332, distance: 54.4
click at [390, 349] on p "Configuring the server can be done via command-line flags, environment variable…" at bounding box center [392, 356] width 430 height 15
click at [364, 349] on p "Configuring the server can be done via command-line flags, environment variable…" at bounding box center [392, 356] width 430 height 15
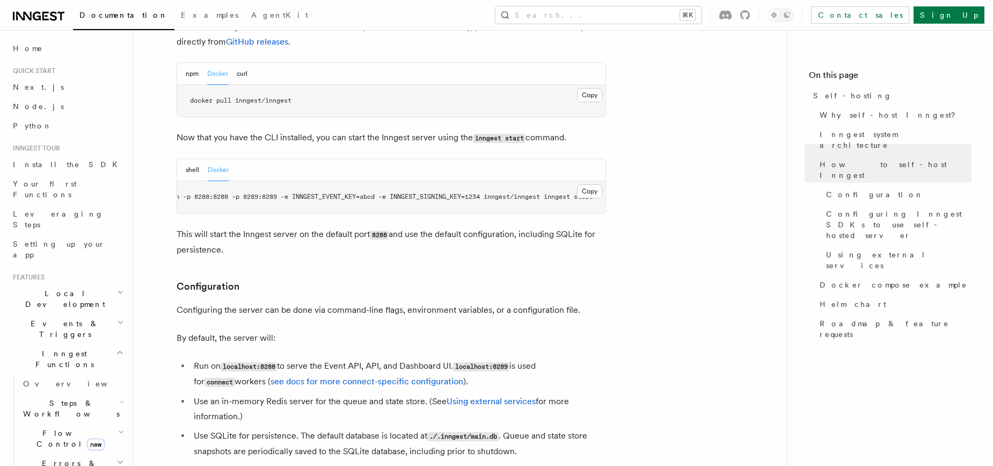
scroll to position [1147, 0]
drag, startPoint x: 446, startPoint y: 190, endPoint x: 502, endPoint y: 189, distance: 55.8
click at [502, 189] on div "shell Docker Copy Copied docker run -p 8288:8288 -p 8289:8289 -e INNGEST_EVENT_…" at bounding box center [392, 184] width 430 height 55
drag, startPoint x: 504, startPoint y: 189, endPoint x: 533, endPoint y: 172, distance: 33.0
click at [509, 185] on div "shell Docker Copy Copied docker run -p 8288:8288 -p 8289:8289 -e INNGEST_EVENT_…" at bounding box center [392, 184] width 430 height 55
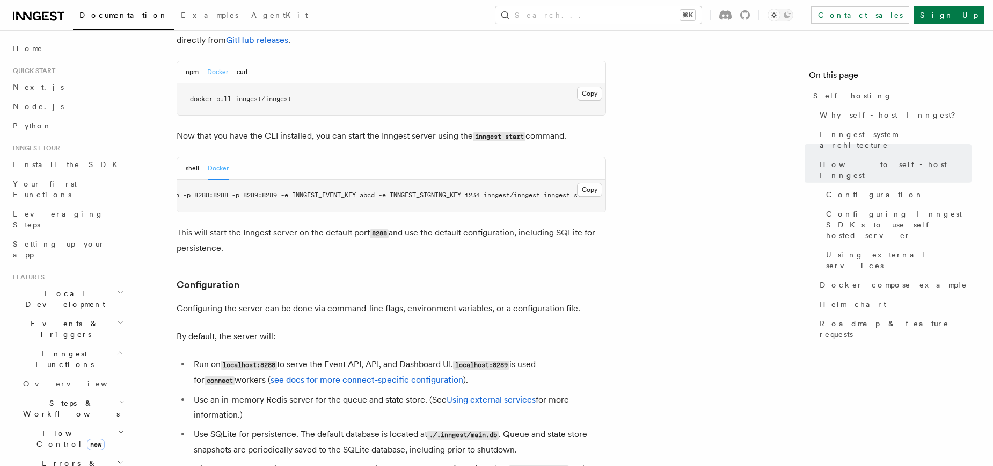
scroll to position [0, 61]
drag, startPoint x: 565, startPoint y: 164, endPoint x: 598, endPoint y: 171, distance: 33.9
click at [598, 179] on pre "docker run -p 8288:8288 -p 8289:8289 -e INNGEST_EVENT_KEY=abcd -e INNGEST_SIGNI…" at bounding box center [391, 195] width 428 height 32
copy span "st start"
click at [454, 301] on p "Configuring the server can be done via command-line flags, environment variable…" at bounding box center [392, 308] width 430 height 15
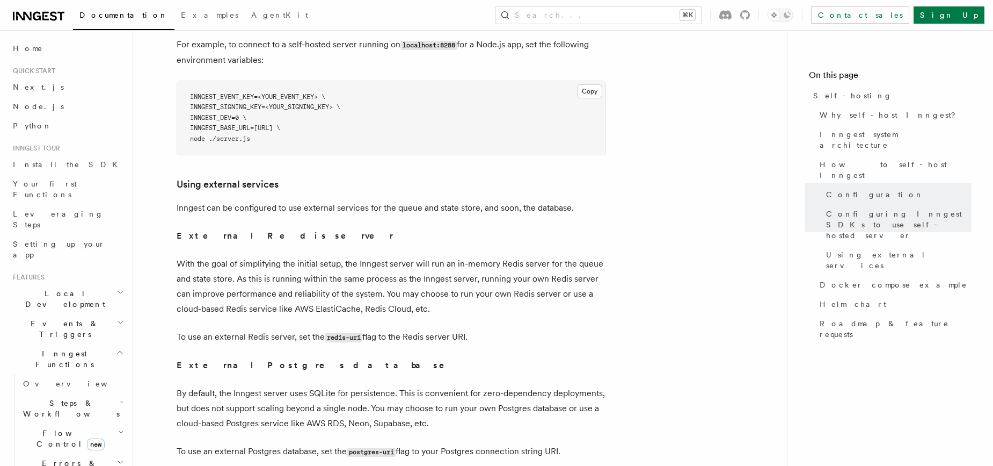
scroll to position [2460, 0]
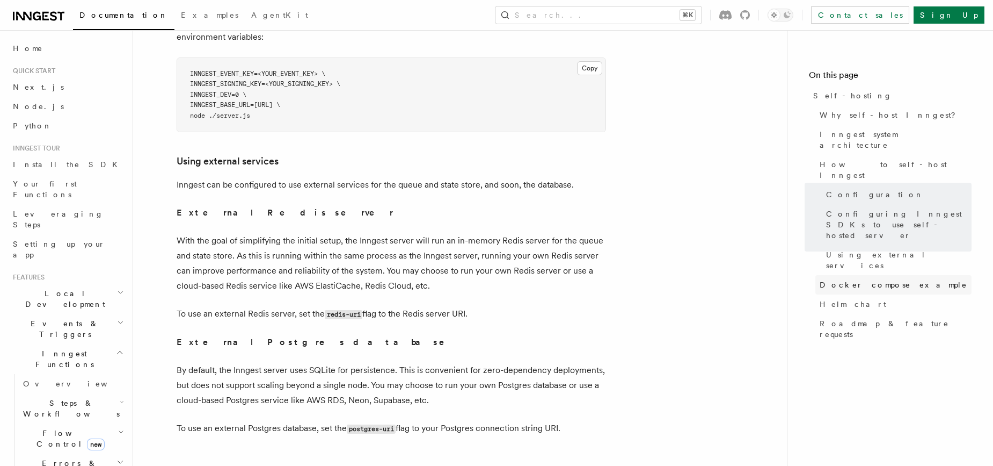
click at [874, 275] on link "Docker compose example" at bounding box center [894, 284] width 156 height 19
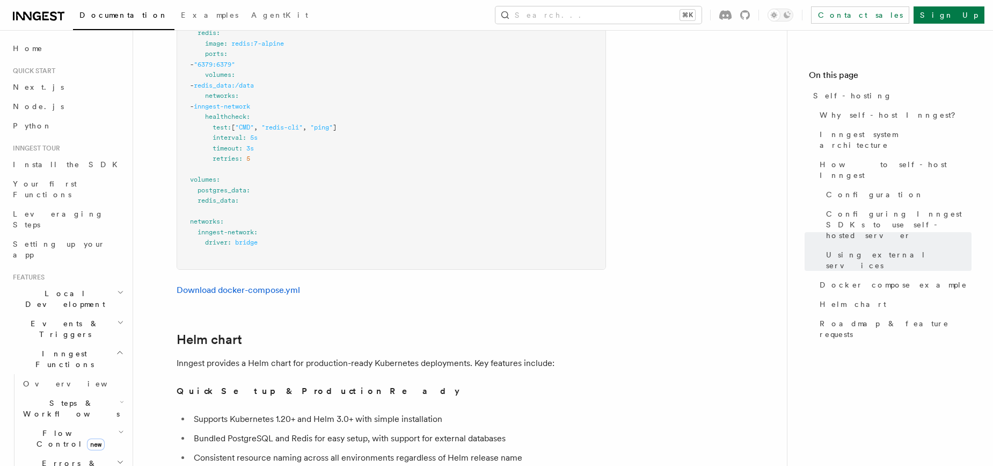
scroll to position [3361, 0]
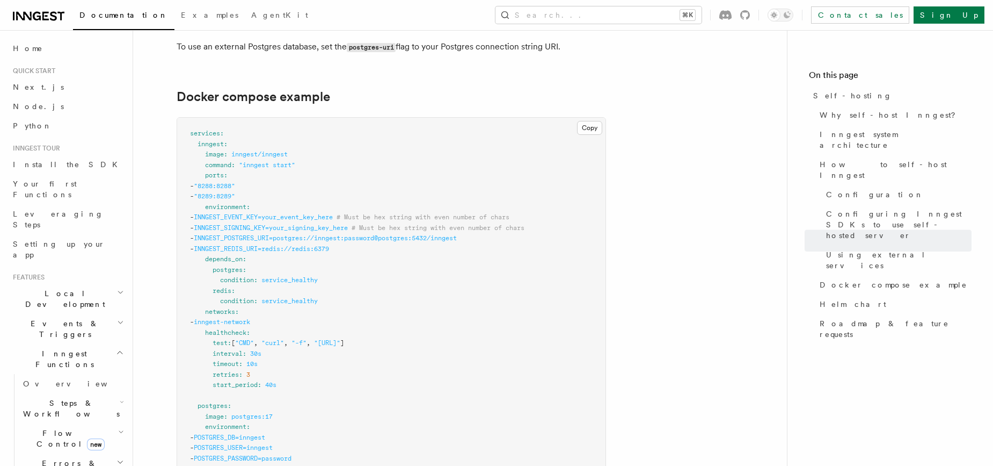
scroll to position [2761, 0]
